Goal: Task Accomplishment & Management: Use online tool/utility

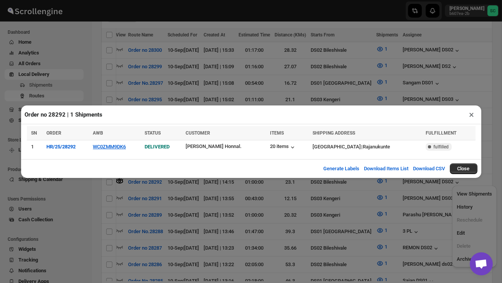
click at [97, 73] on div "Order no 28292 | 1 Shipments × SN ORDER AWB STATUS CUSTOMER ITEMS SHIPPING ADDR…" at bounding box center [251, 141] width 502 height 283
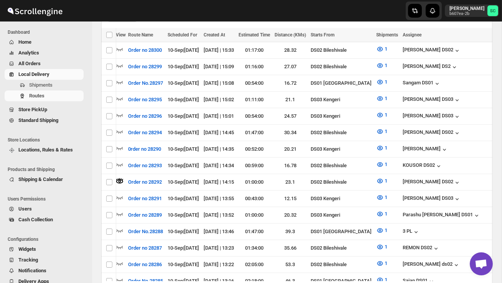
scroll to position [0, 0]
click at [46, 86] on span "Shipments" at bounding box center [40, 85] width 23 height 6
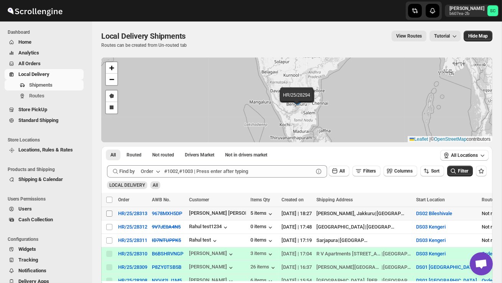
click at [107, 214] on input "Select shipment" at bounding box center [109, 214] width 6 height 6
checkbox input "true"
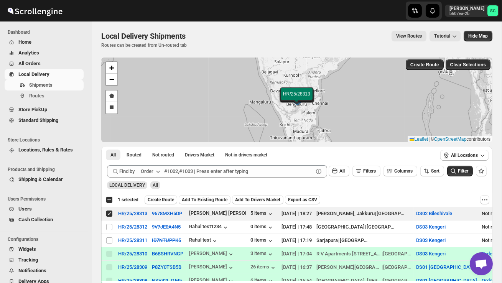
click at [164, 198] on span "Create Route" at bounding box center [161, 200] width 26 height 6
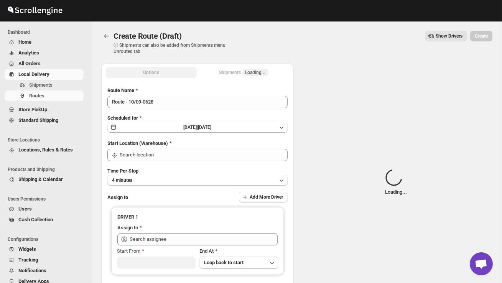
type input "DS02 Bileshivale"
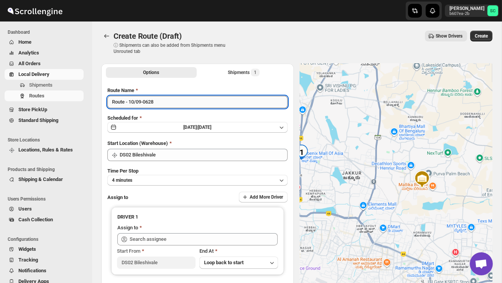
click at [165, 105] on input "Route - 10/09-0628" at bounding box center [197, 102] width 180 height 12
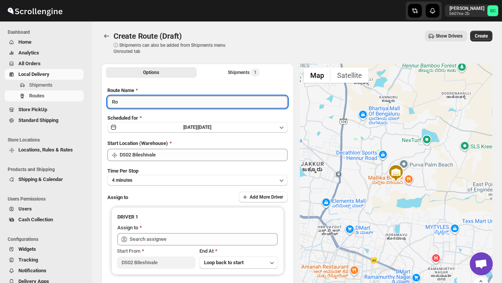
type input "R"
type input "Order no 28313"
click at [182, 176] on button "4 minutes" at bounding box center [197, 180] width 180 height 11
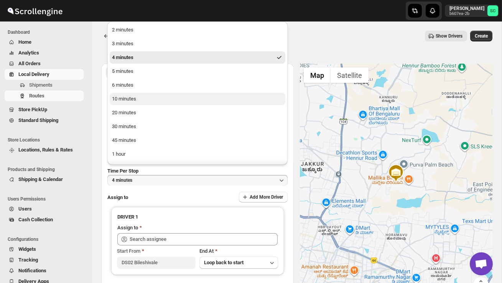
click at [148, 101] on button "10 minutes" at bounding box center [198, 99] width 176 height 12
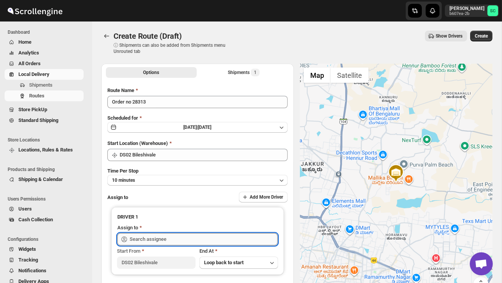
click at [156, 239] on input "text" at bounding box center [204, 239] width 148 height 12
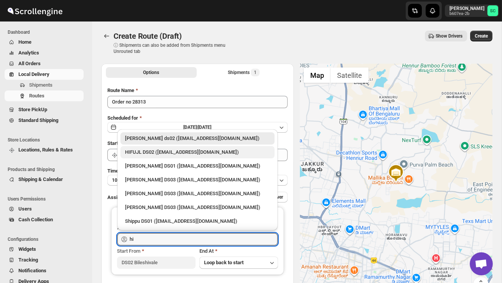
click at [171, 155] on div "HIFUJL DS02 ([EMAIL_ADDRESS][DOMAIN_NAME])" at bounding box center [197, 152] width 145 height 8
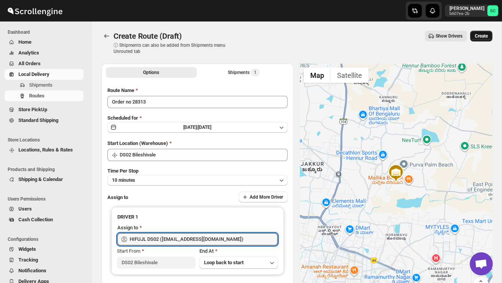
type input "HIFUJL DS02 ([EMAIL_ADDRESS][DOMAIN_NAME])"
click at [479, 34] on span "Create" at bounding box center [481, 36] width 13 height 6
